Goal: Information Seeking & Learning: Learn about a topic

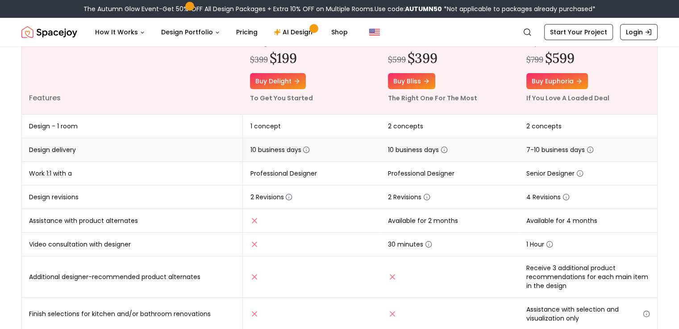
scroll to position [89, 0]
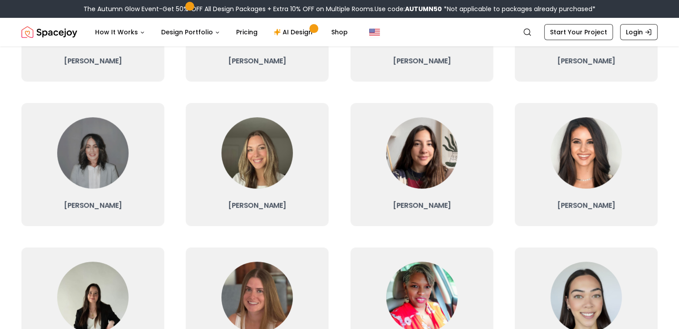
scroll to position [179, 0]
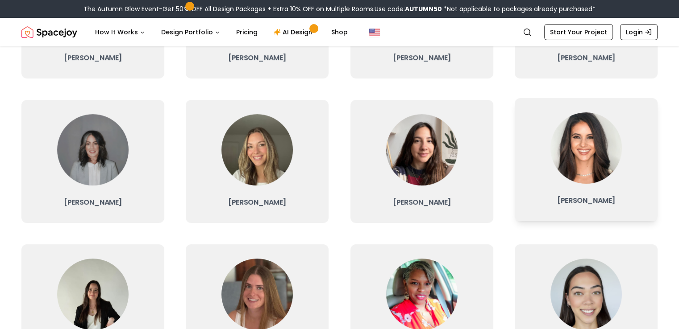
click at [576, 165] on img at bounding box center [585, 147] width 71 height 71
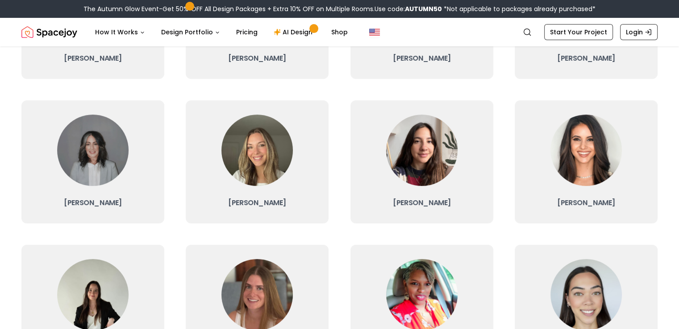
scroll to position [179, 0]
